Goal: Check status

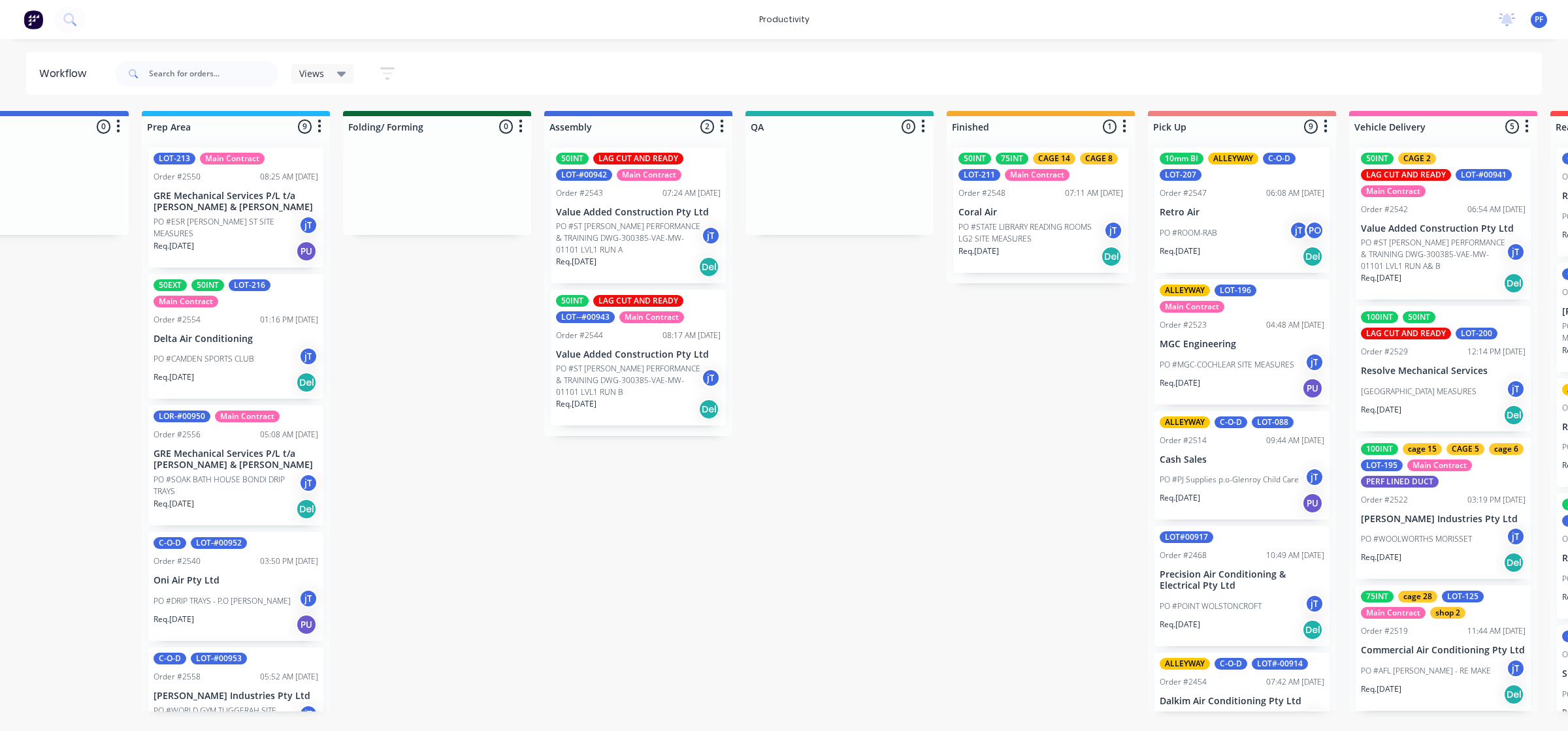
scroll to position [0, 512]
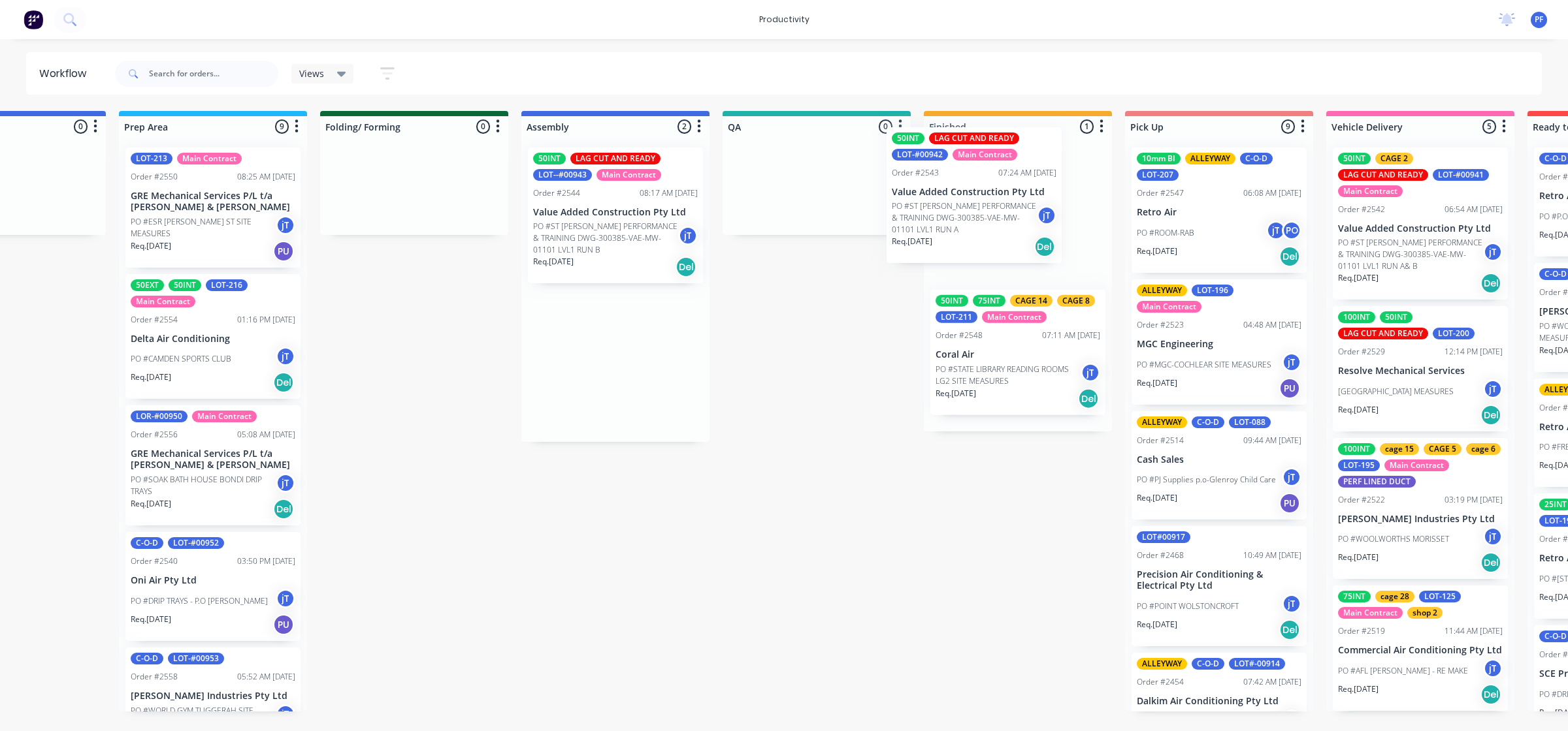
drag, startPoint x: 603, startPoint y: 214, endPoint x: 968, endPoint y: 194, distance: 365.5
click at [968, 194] on div "Submitted 43 Main Contract Order #122 09:03 AM [DATE] Precision Air Conditionin…" at bounding box center [756, 411] width 2557 height 601
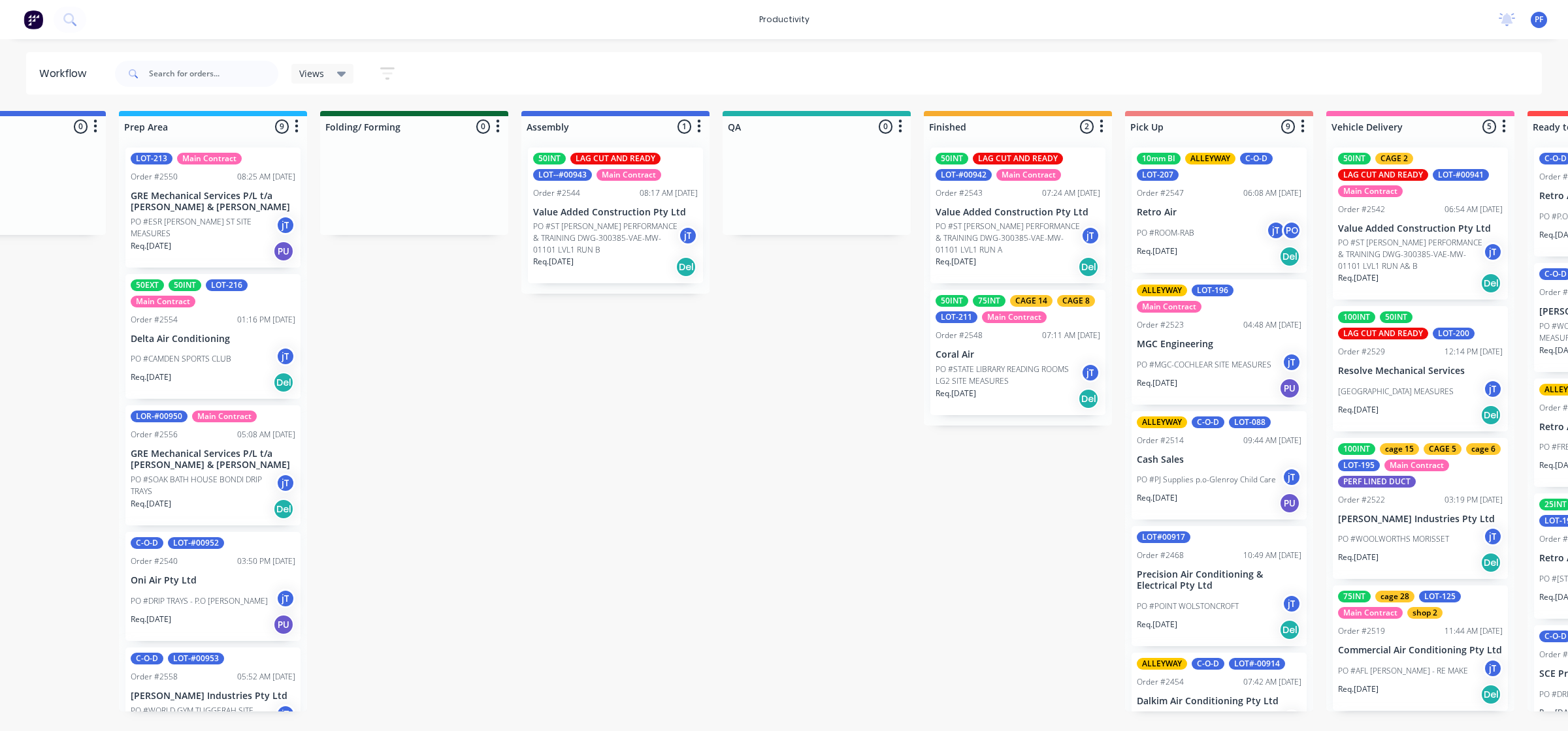
click at [1026, 170] on div "Main Contract" at bounding box center [1028, 175] width 65 height 11
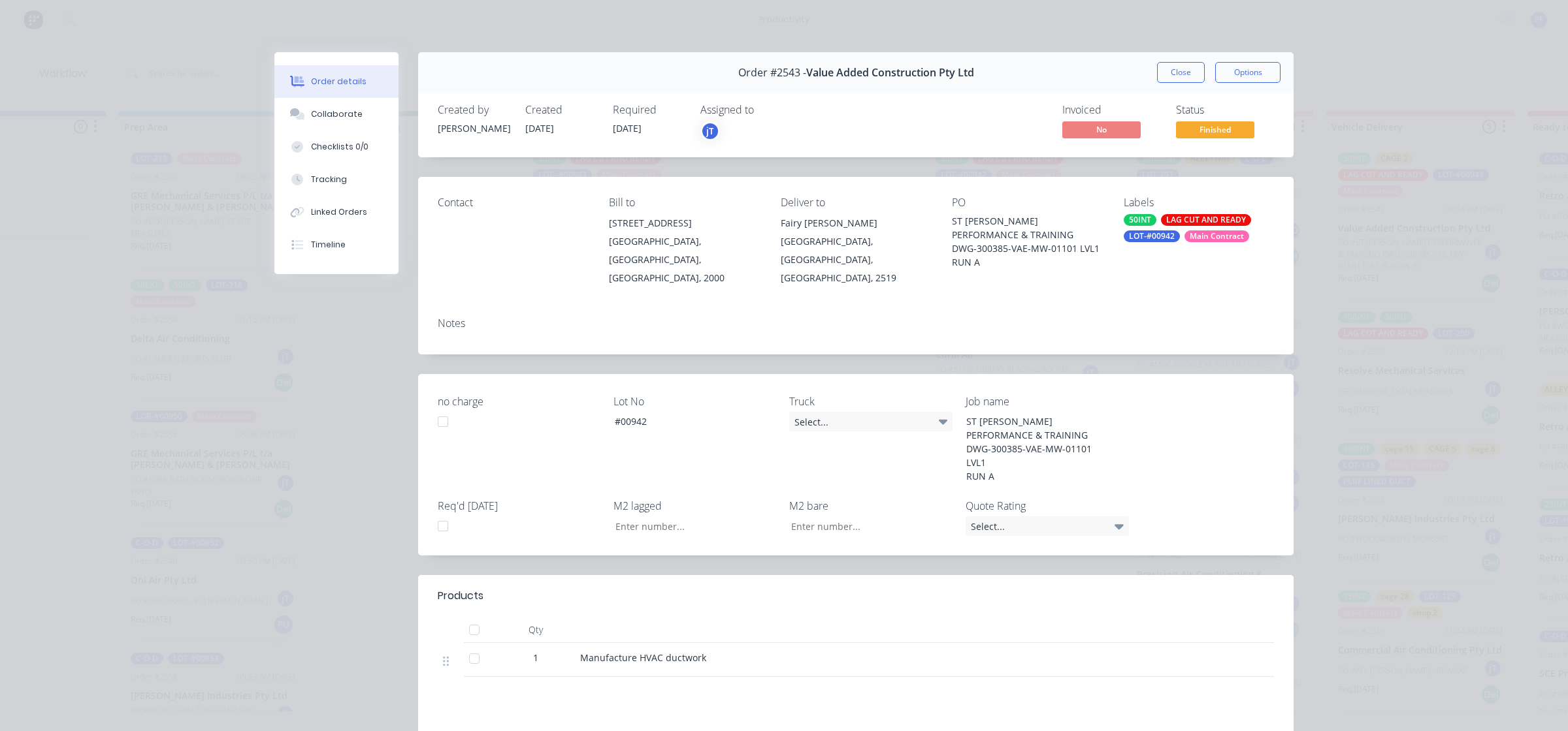
click at [1172, 237] on div "50INT LAG CUT AND READY LOT-#00942 Main Contract" at bounding box center [1198, 228] width 150 height 28
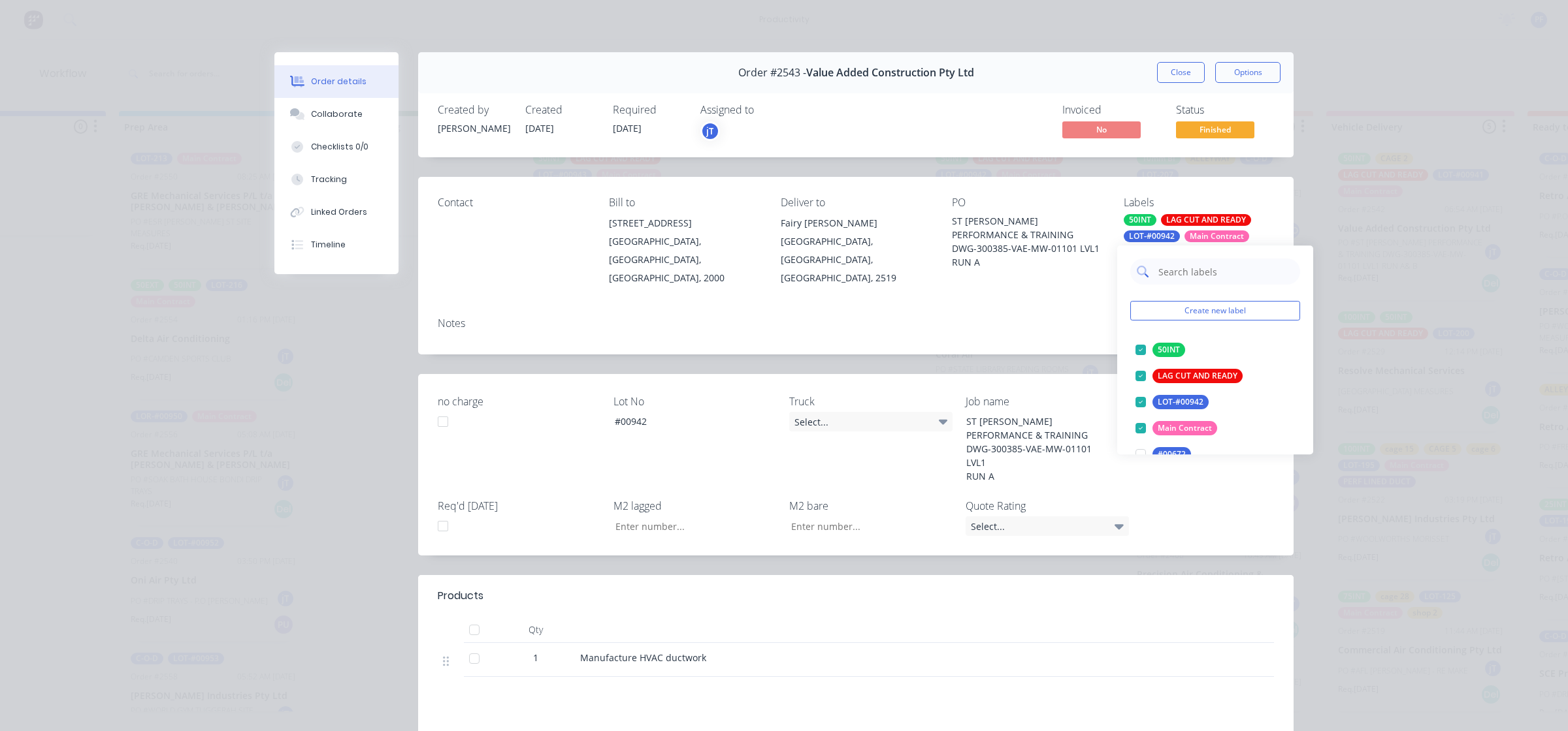
click at [1195, 269] on input "text" at bounding box center [1225, 271] width 137 height 26
click at [1162, 345] on div "cage 20" at bounding box center [1172, 350] width 39 height 14
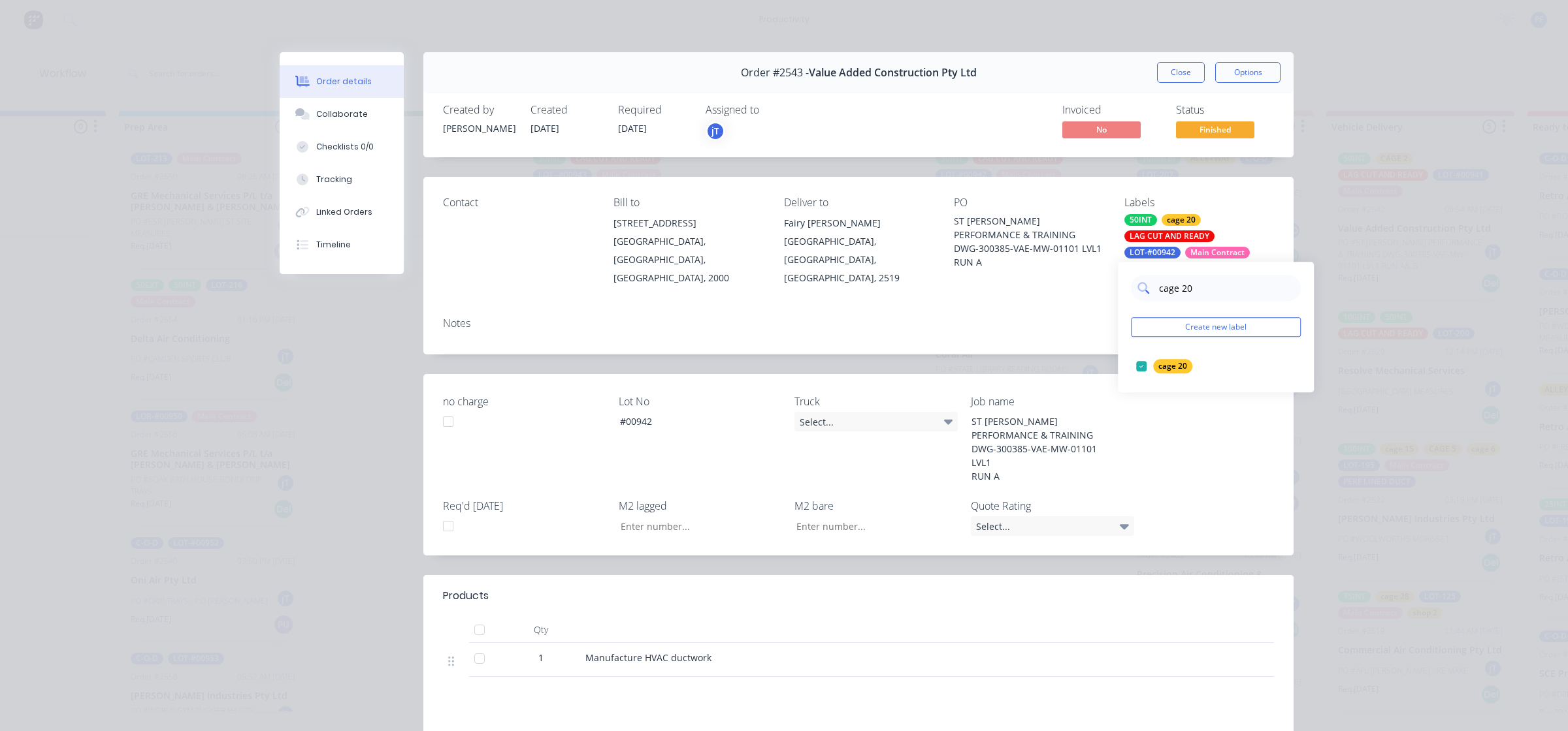
click at [1202, 281] on input "cage 20" at bounding box center [1226, 288] width 137 height 26
type input "cage 23"
click at [1154, 366] on div at bounding box center [1141, 366] width 26 height 26
click at [1115, 254] on div "Contact Bill to [STREET_ADDRESS], 2000 Deliver to [GEOGRAPHIC_DATA][PERSON_NAME…" at bounding box center [858, 242] width 870 height 130
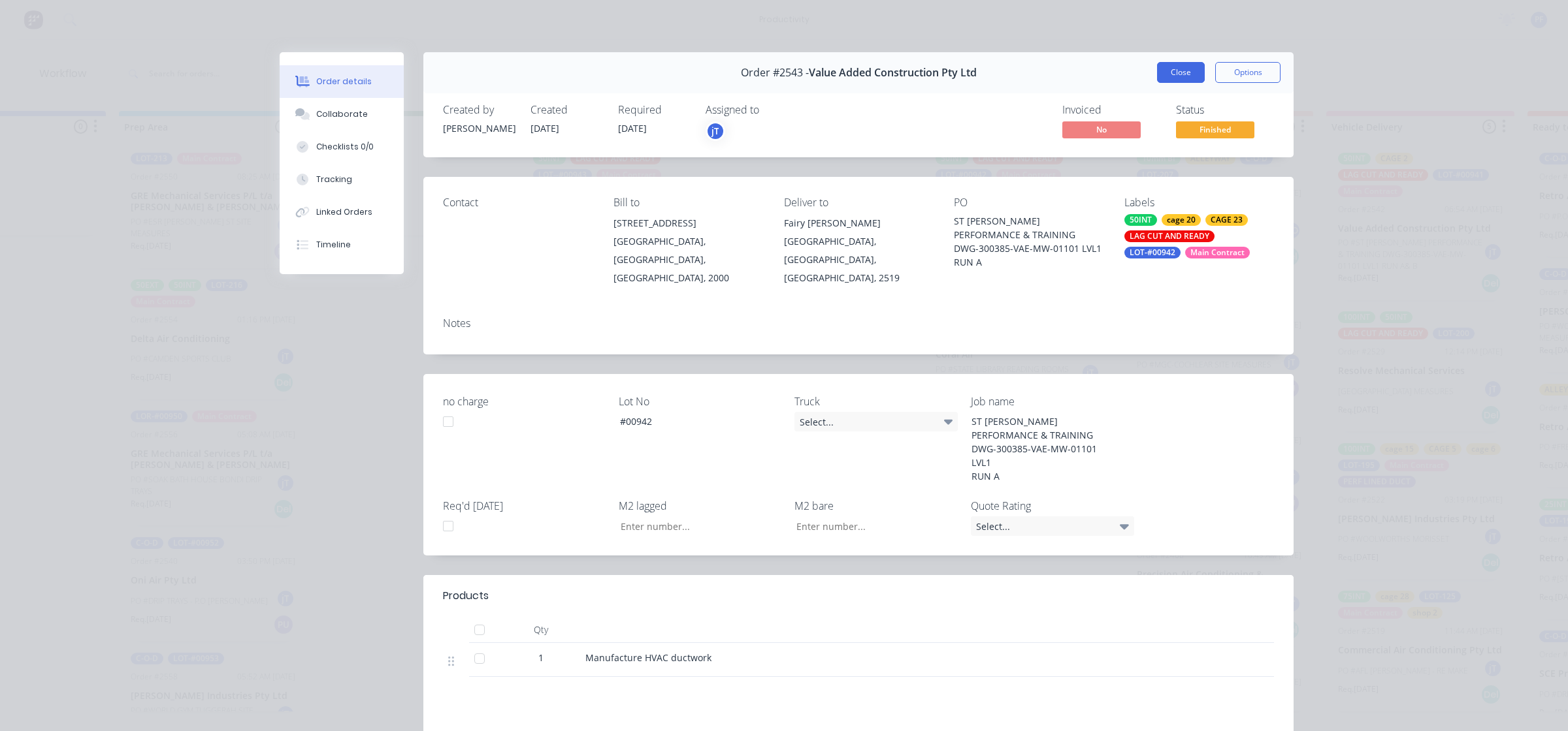
click at [1183, 71] on button "Close" at bounding box center [1180, 72] width 48 height 21
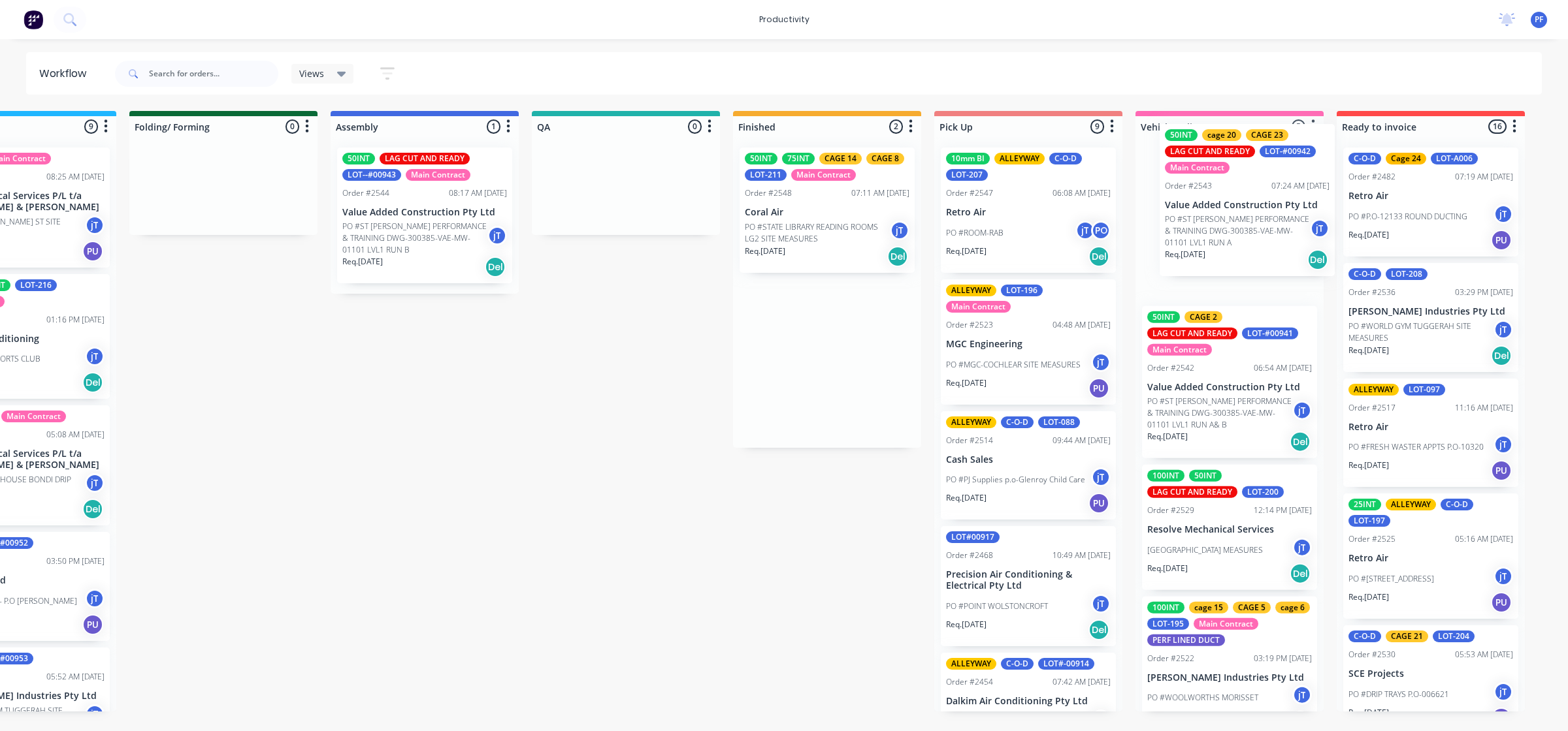
scroll to position [0, 716]
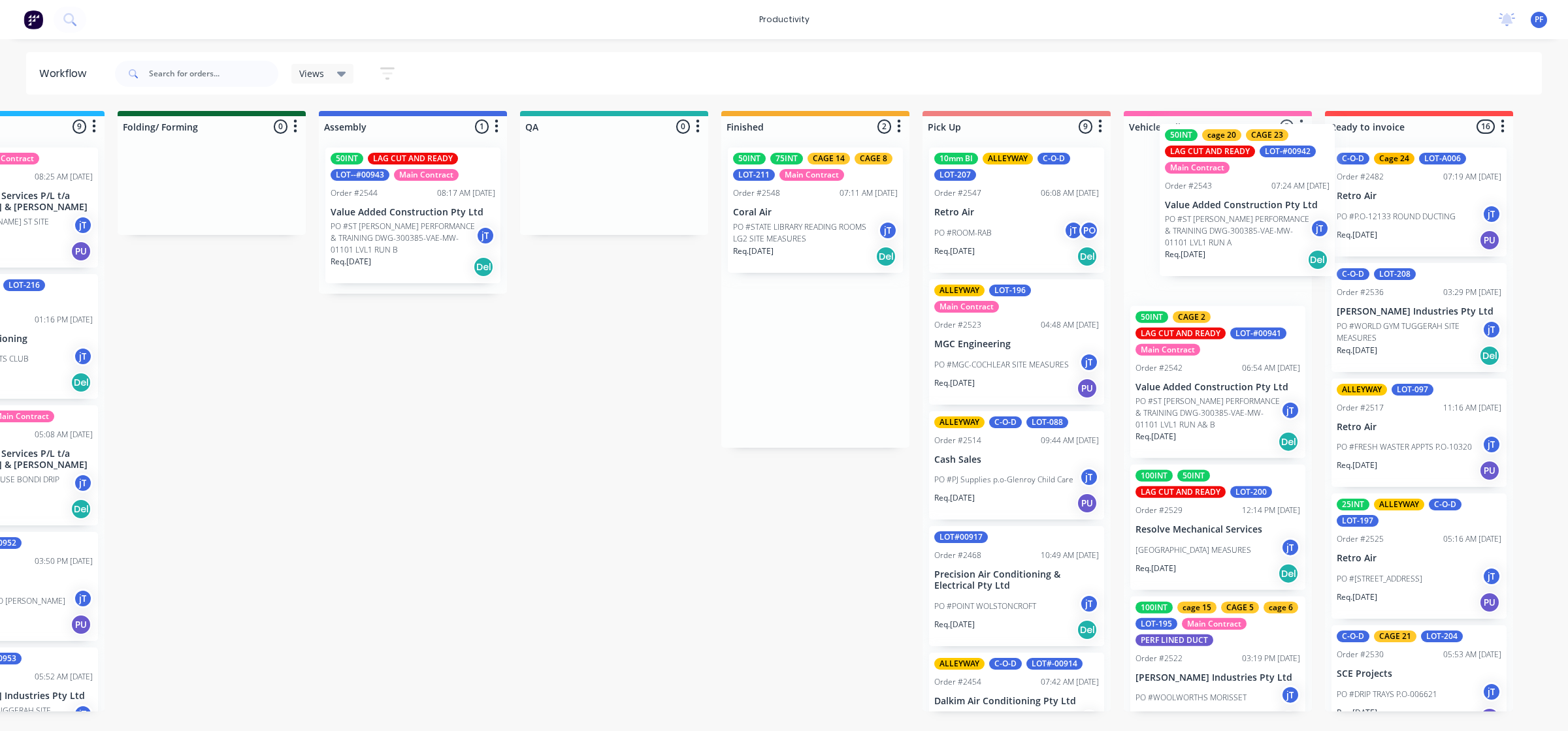
drag, startPoint x: 1013, startPoint y: 201, endPoint x: 1238, endPoint y: 180, distance: 226.0
click at [1238, 180] on div "Submitted 43 Main Contract Order #122 09:03 AM [DATE] Precision Air Conditionin…" at bounding box center [554, 411] width 2557 height 601
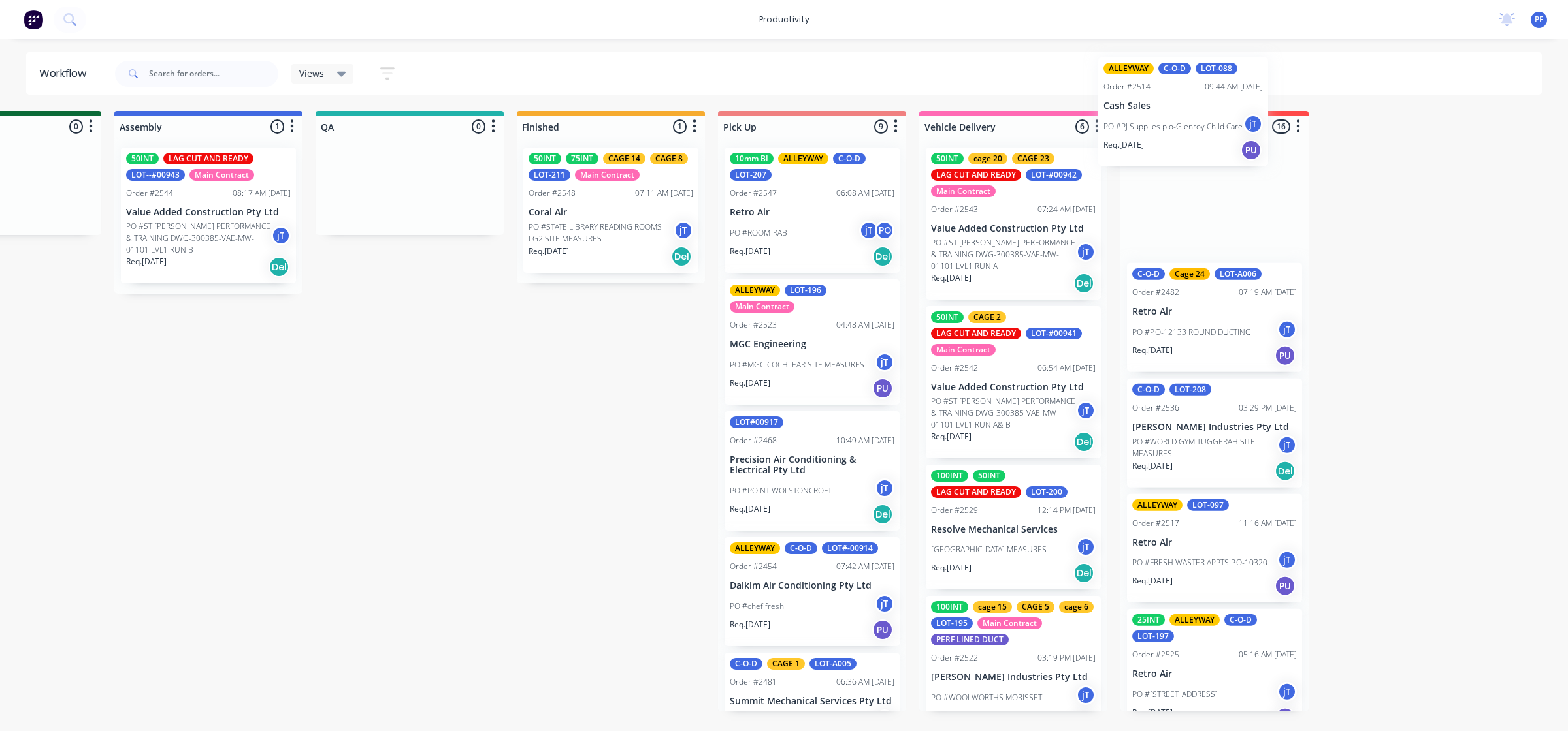
scroll to position [0, 936]
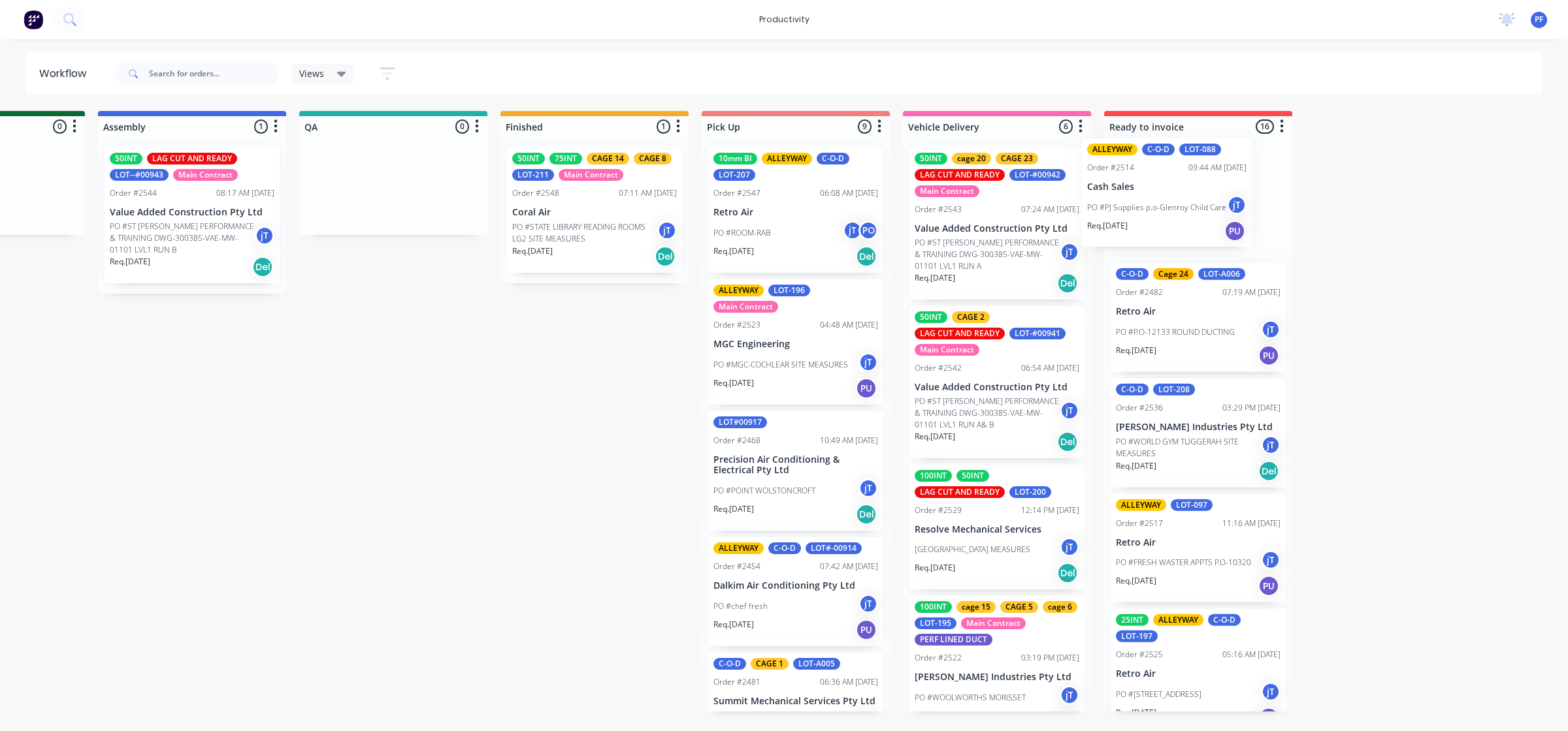
drag, startPoint x: 987, startPoint y: 465, endPoint x: 1144, endPoint y: 193, distance: 314.1
click at [1144, 193] on div "Submitted 43 Main Contract Order #122 09:03 AM [DATE] Precision Air Conditionin…" at bounding box center [333, 411] width 2557 height 601
